Goal: Task Accomplishment & Management: Use online tool/utility

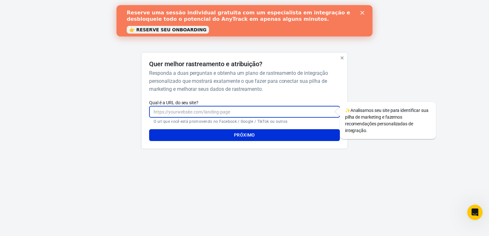
click at [239, 109] on input "Qual é a URL do seu site?" at bounding box center [244, 112] width 190 height 12
drag, startPoint x: 231, startPoint y: 111, endPoint x: 228, endPoint y: 115, distance: 4.5
click at [231, 111] on input "Qual é a URL do seu site?" at bounding box center [244, 112] width 190 height 12
type input "[DOMAIN_NAME]"
click at [267, 139] on button "Próximo" at bounding box center [244, 135] width 190 height 12
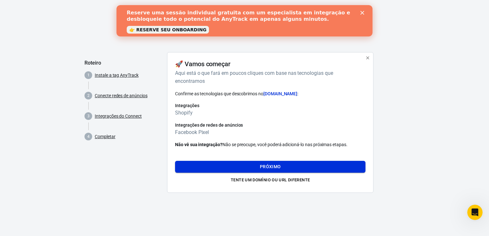
click at [278, 166] on button "Próximo" at bounding box center [270, 167] width 190 height 12
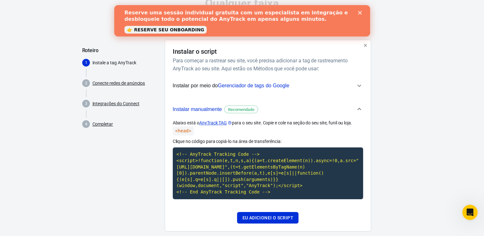
scroll to position [23, 0]
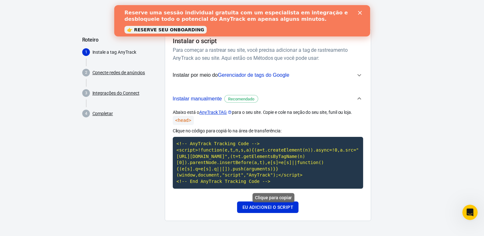
click at [239, 157] on code "<!-- AnyTrack Tracking Code --> <script>!function(e,t,n,s,a){(a=t.createElement…" at bounding box center [268, 163] width 190 height 52
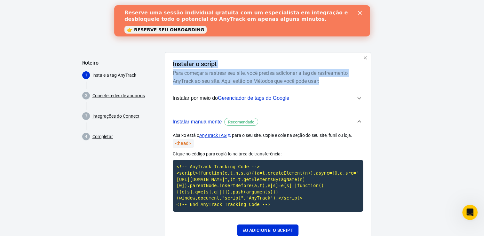
drag, startPoint x: 171, startPoint y: 64, endPoint x: 359, endPoint y: 80, distance: 188.6
click at [359, 80] on div "Instalar o script Para começar a rastrear seu site, você precisa adicionar a ta…" at bounding box center [268, 148] width 206 height 192
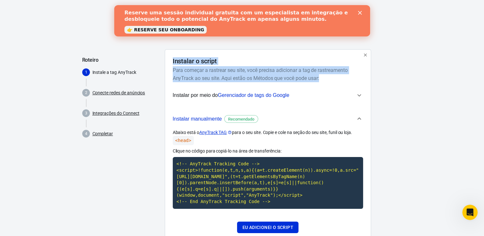
scroll to position [23, 0]
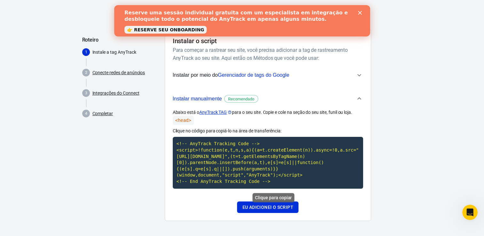
click at [218, 156] on code "<!-- AnyTrack Tracking Code --> <script>!function(e,t,n,s,a){(a=t.createElement…" at bounding box center [268, 163] width 190 height 52
click at [279, 207] on button "Eu adicionei o script" at bounding box center [267, 208] width 61 height 12
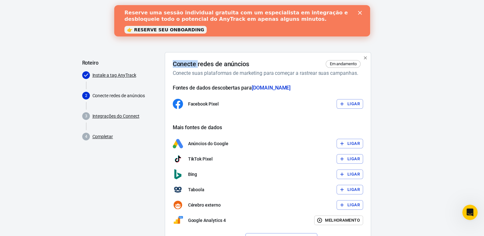
drag, startPoint x: 173, startPoint y: 63, endPoint x: 199, endPoint y: 62, distance: 26.6
click at [199, 62] on h4 "Conecte redes de anúncios" at bounding box center [211, 64] width 77 height 8
drag, startPoint x: 199, startPoint y: 62, endPoint x: 182, endPoint y: 73, distance: 20.6
click at [182, 73] on h6 "Conecte suas plataformas de marketing para começar a rastrear suas campanhas." at bounding box center [267, 73] width 188 height 8
click at [362, 102] on button "Ligar" at bounding box center [350, 104] width 27 height 10
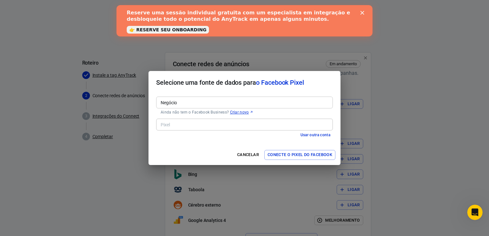
click at [198, 107] on div "Negócio" at bounding box center [244, 103] width 177 height 12
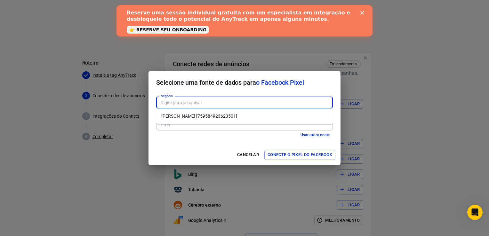
click at [210, 116] on li "[PERSON_NAME] [759584923623501]" at bounding box center [244, 116] width 177 height 11
type input "[PERSON_NAME] [759584923623501]"
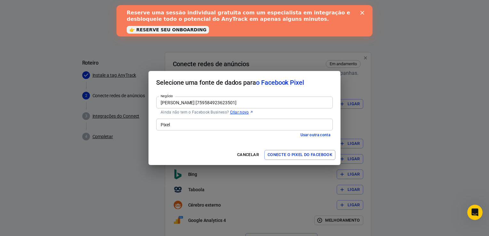
click at [191, 126] on input "Pixel" at bounding box center [244, 125] width 172 height 8
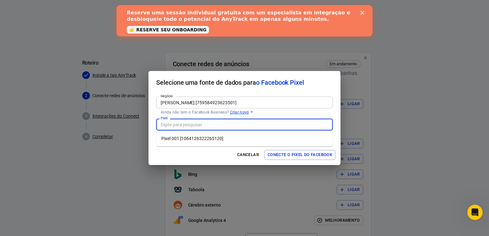
click at [221, 137] on li "Pixel 001 [1064126322265120]" at bounding box center [244, 139] width 177 height 11
type input "Pixel 001 [1064126322265120]"
click at [314, 154] on font "Conecte o pixel do Facebook" at bounding box center [300, 154] width 65 height 7
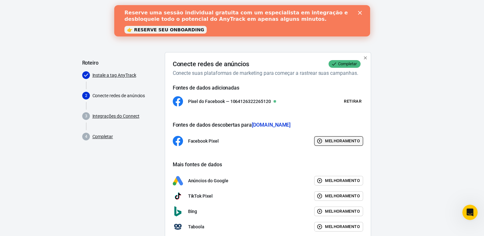
click at [336, 142] on font "Melhoramento" at bounding box center [342, 141] width 35 height 7
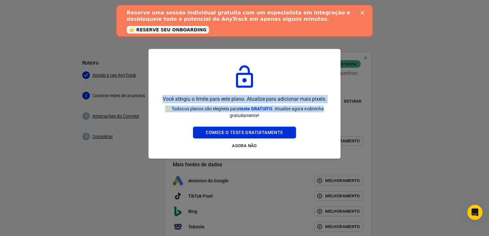
drag, startPoint x: 163, startPoint y: 98, endPoint x: 332, endPoint y: 103, distance: 168.5
click at [332, 103] on div "Você atingiu o limite para este plano. Atualize para adicionar mais pixels. ✨ T…" at bounding box center [244, 104] width 177 height 94
click at [242, 146] on button "Agora não" at bounding box center [244, 146] width 103 height 10
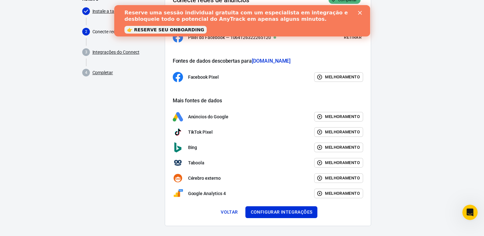
scroll to position [69, 0]
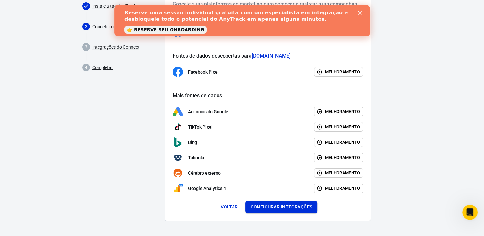
click at [277, 209] on button "Configurar integrações" at bounding box center [282, 207] width 72 height 12
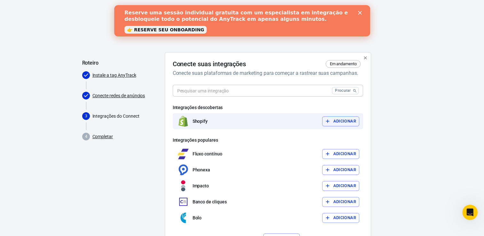
click at [346, 121] on font "Adicionar" at bounding box center [344, 121] width 23 height 7
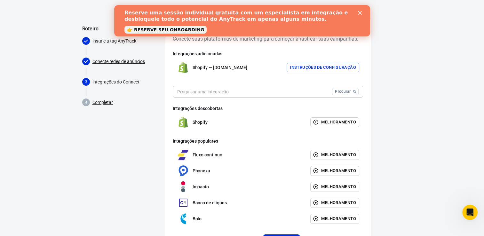
scroll to position [68, 0]
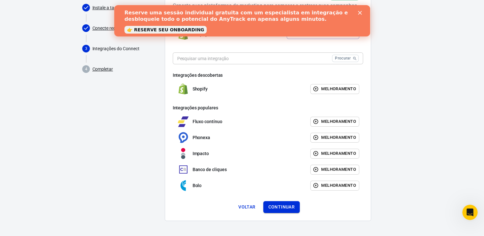
click at [289, 209] on button "Continuar" at bounding box center [281, 207] width 37 height 12
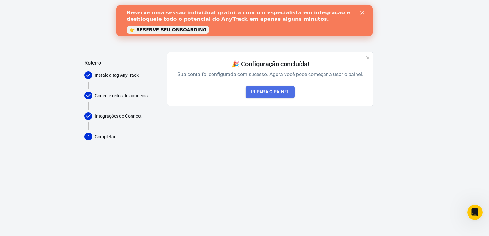
click at [274, 94] on link "Ir para o painel" at bounding box center [270, 92] width 49 height 12
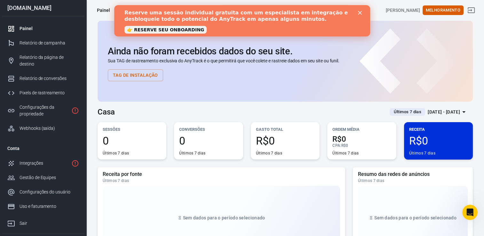
click at [362, 12] on div "Fechar" at bounding box center [361, 13] width 6 height 4
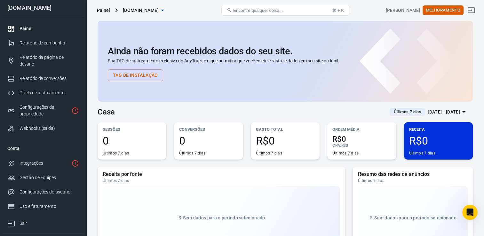
click at [143, 77] on button "Tag de instalação" at bounding box center [135, 75] width 55 height 12
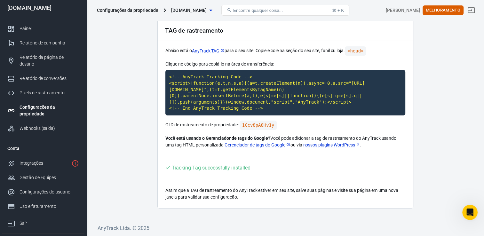
scroll to position [25, 0]
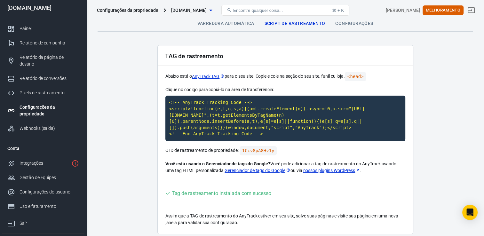
click at [170, 76] on font "Abaixo está o" at bounding box center [179, 76] width 27 height 5
click at [256, 151] on code "1Ccv8pA8Hv1y" at bounding box center [258, 150] width 37 height 9
click at [41, 160] on div "Integrações" at bounding box center [44, 163] width 49 height 7
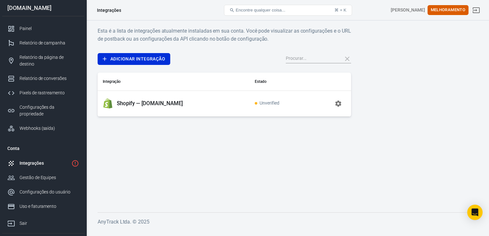
click at [127, 104] on p "Shopify — [DOMAIN_NAME]" at bounding box center [150, 103] width 66 height 7
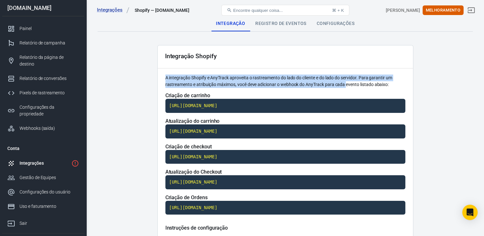
drag, startPoint x: 166, startPoint y: 78, endPoint x: 347, endPoint y: 83, distance: 181.0
click at [347, 83] on p "A integração Shopify e AnyTrack aproveita o rastreamento do lado do cliente e d…" at bounding box center [286, 81] width 240 height 13
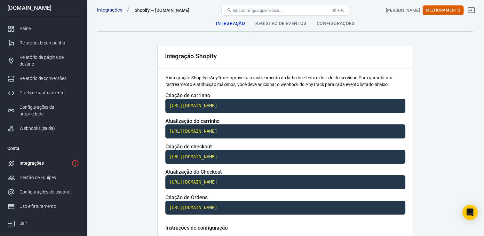
click at [400, 84] on p "A integração Shopify e AnyTrack aproveita o rastreamento do lado do cliente e d…" at bounding box center [286, 81] width 240 height 13
click at [396, 83] on p "A integração Shopify e AnyTrack aproveita o rastreamento do lado do cliente e d…" at bounding box center [286, 81] width 240 height 13
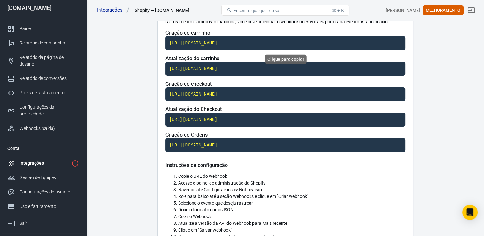
scroll to position [64, 0]
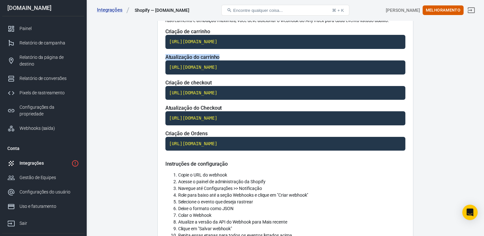
drag, startPoint x: 166, startPoint y: 57, endPoint x: 225, endPoint y: 53, distance: 59.7
click at [225, 53] on div "Criação de carrinho [URL][DOMAIN_NAME] Atualização do carrinho [URL][DOMAIN_NAM…" at bounding box center [286, 94] width 240 height 133
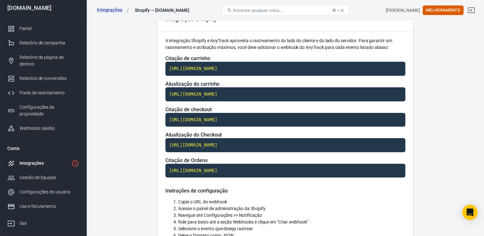
scroll to position [3, 0]
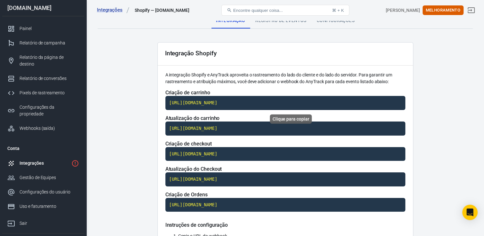
click at [311, 101] on code "https://t1.anytrack.io/K5Mk47OS/collect/shopify-alphaformulascombr" at bounding box center [286, 103] width 240 height 14
drag, startPoint x: 212, startPoint y: 93, endPoint x: 163, endPoint y: 95, distance: 48.7
drag, startPoint x: 215, startPoint y: 91, endPoint x: 162, endPoint y: 92, distance: 53.2
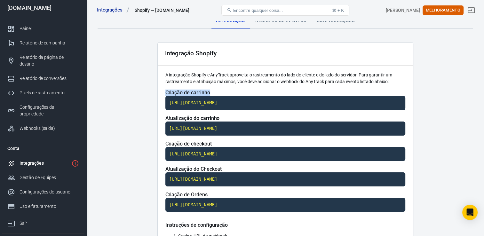
drag, startPoint x: 162, startPoint y: 92, endPoint x: 169, endPoint y: 93, distance: 7.1
copy span "Criação de carrinho"
click at [197, 152] on code "https://t1.anytrack.io/K5Mk47OS/collect/shopify-alphaformulascombr" at bounding box center [286, 154] width 240 height 14
click at [222, 204] on code "https://t1.anytrack.io/K5Mk47OS/collect/shopify-alphaformulascombr" at bounding box center [286, 205] width 240 height 14
click at [195, 105] on code "https://t1.anytrack.io/K5Mk47OS/collect/shopify-alphaformulascombr" at bounding box center [286, 103] width 240 height 14
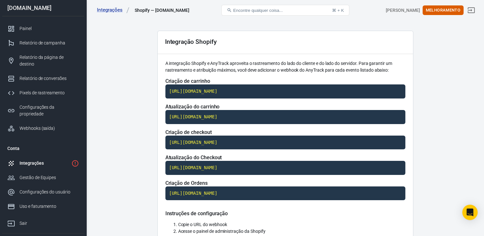
scroll to position [0, 0]
